Goal: Task Accomplishment & Management: Manage account settings

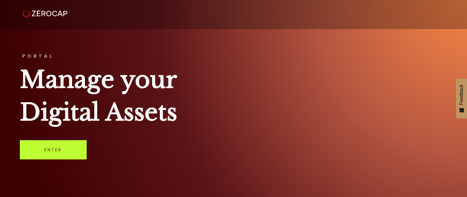
click at [44, 155] on link "Enter" at bounding box center [53, 149] width 67 height 19
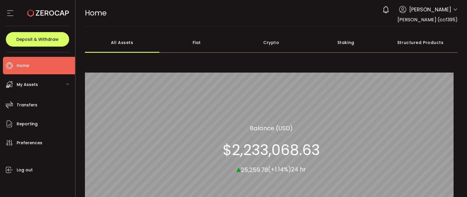
click at [441, 11] on span "[PERSON_NAME]" at bounding box center [430, 10] width 42 height 8
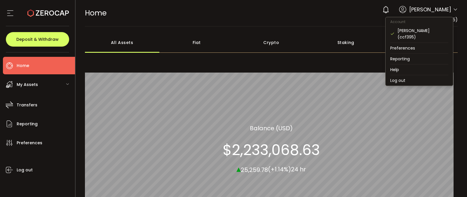
click at [453, 11] on icon at bounding box center [455, 9] width 5 height 5
click at [399, 82] on li "Log out" at bounding box center [418, 80] width 67 height 11
